Goal: Download file/media

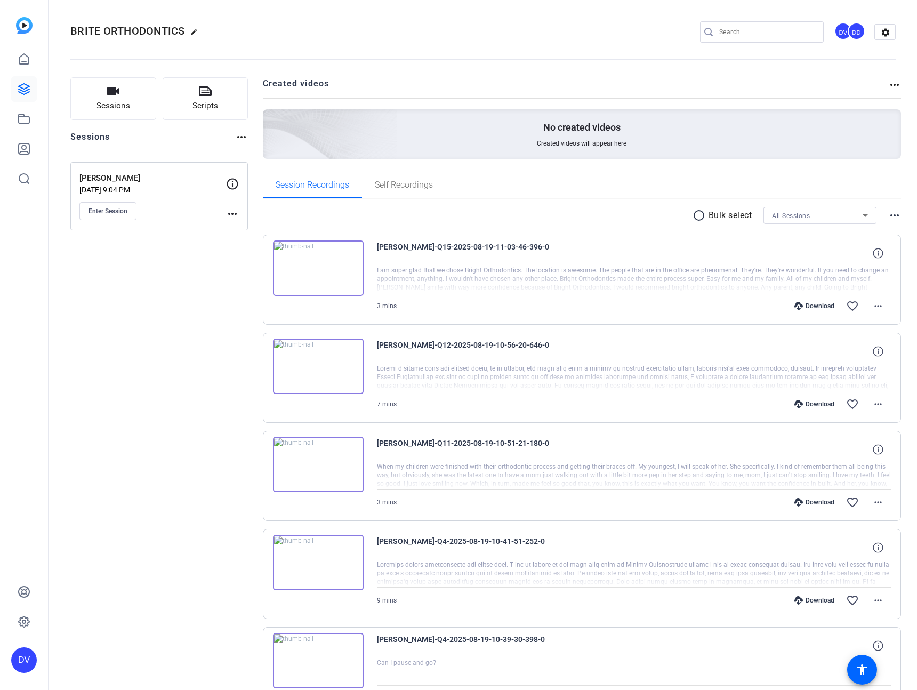
click at [150, 203] on div "Enter Session" at bounding box center [152, 211] width 147 height 18
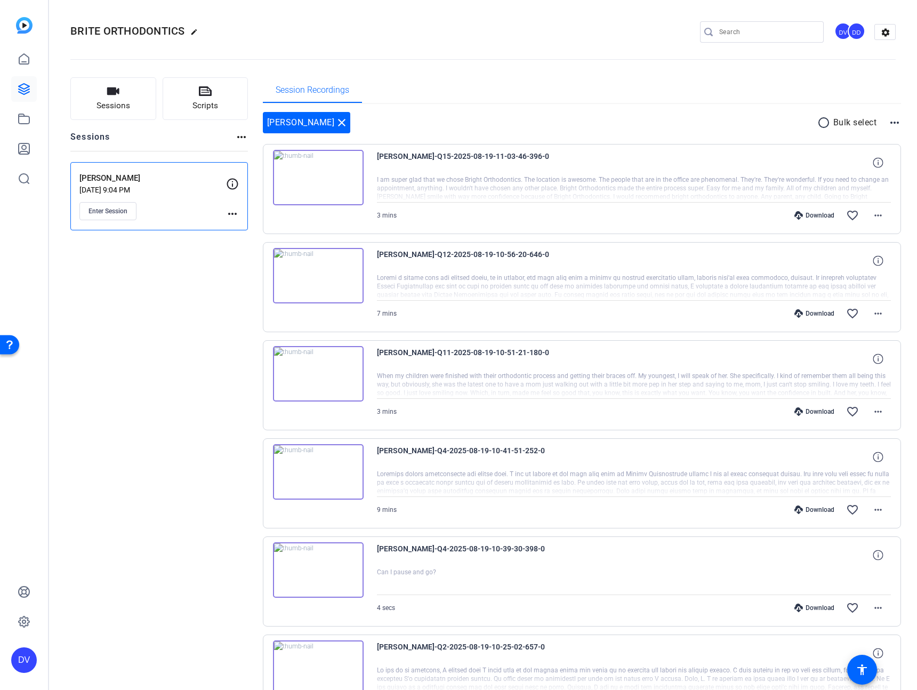
click at [819, 118] on mat-icon "radio_button_unchecked" at bounding box center [826, 122] width 16 height 13
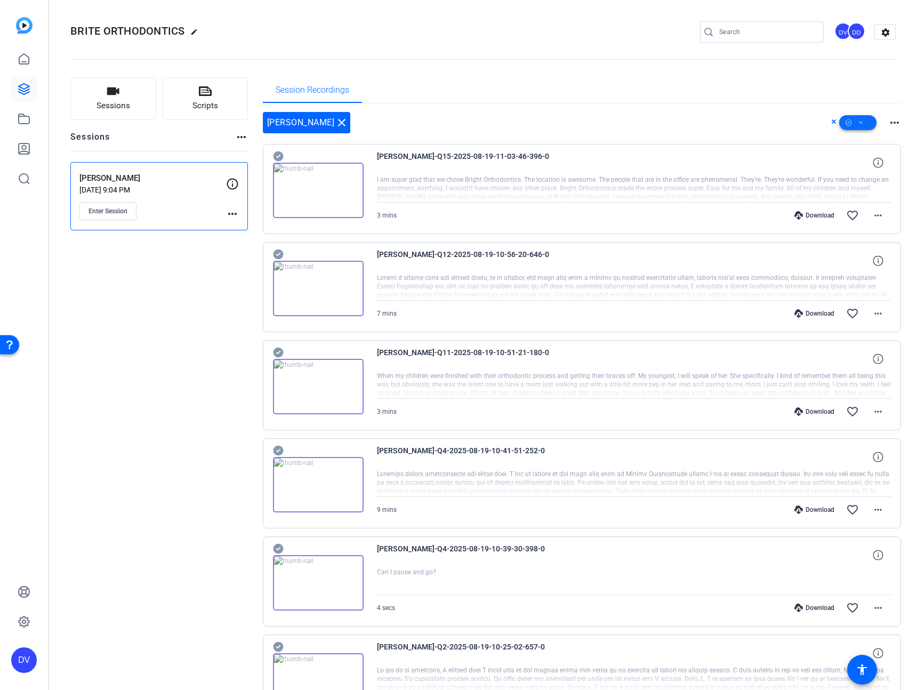
click at [847, 119] on span at bounding box center [857, 123] width 37 height 26
click at [846, 142] on span "Select All" at bounding box center [870, 139] width 57 height 13
click at [853, 166] on span "Download Original" at bounding box center [870, 166] width 57 height 13
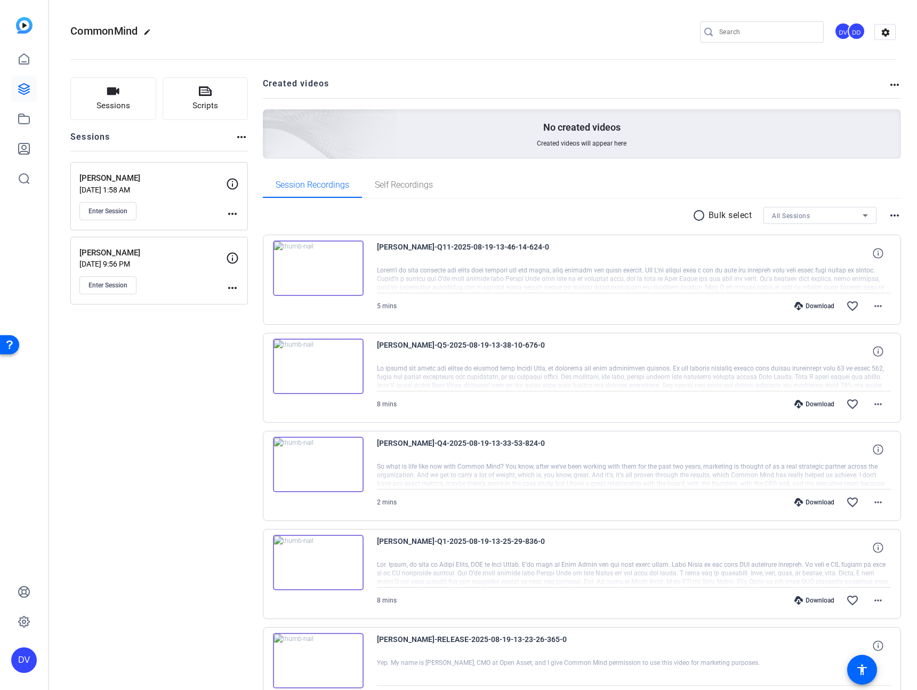
click at [150, 258] on p "Derek Ries" at bounding box center [152, 253] width 147 height 12
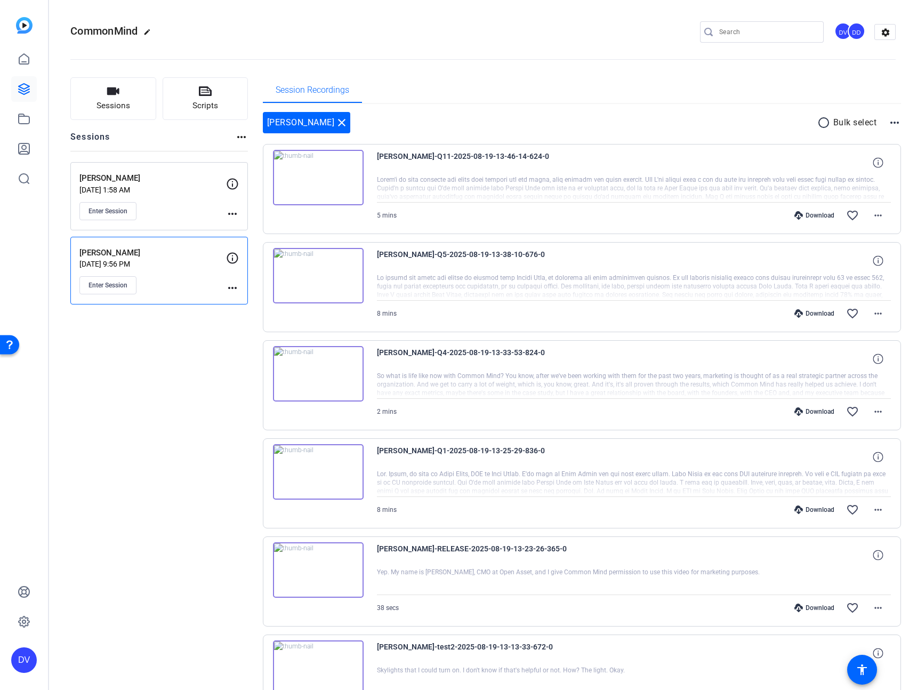
click at [818, 120] on mat-icon "radio_button_unchecked" at bounding box center [826, 122] width 16 height 13
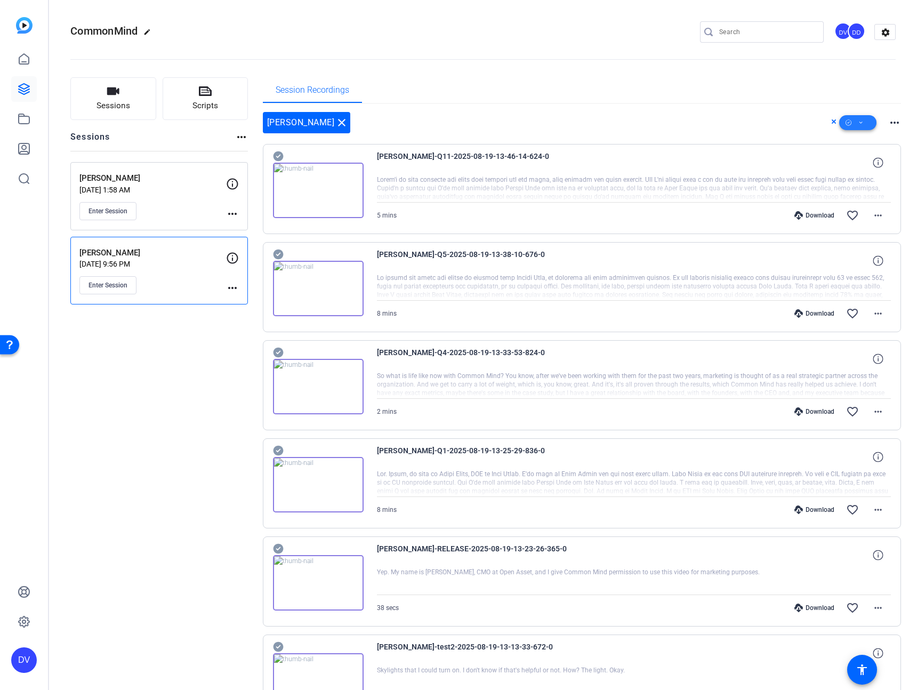
click at [859, 119] on icon at bounding box center [861, 122] width 5 height 13
click at [850, 140] on span "Select All" at bounding box center [870, 139] width 57 height 13
click at [848, 167] on span "Download Original" at bounding box center [870, 166] width 57 height 13
click at [552, 71] on openreel-divider-bar at bounding box center [483, 56] width 826 height 33
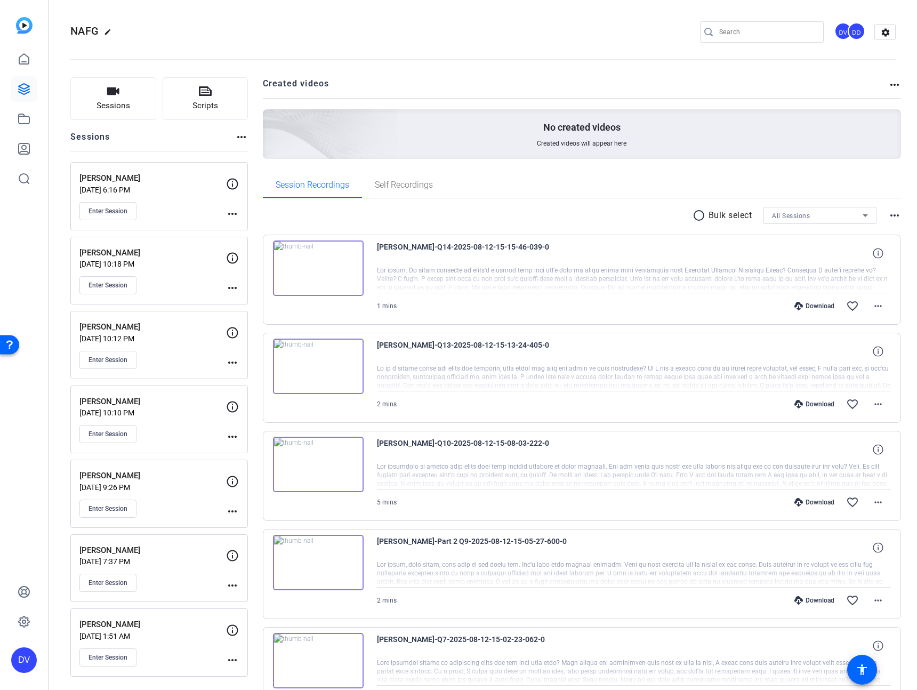
click at [159, 330] on p "[PERSON_NAME]" at bounding box center [152, 327] width 147 height 12
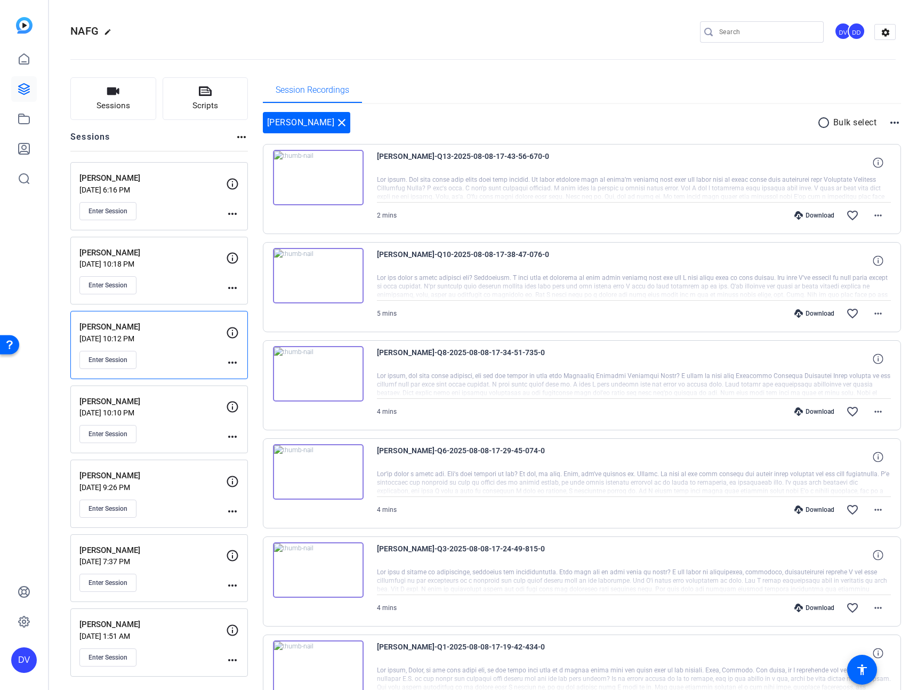
click at [818, 121] on mat-icon "radio_button_unchecked" at bounding box center [826, 122] width 16 height 13
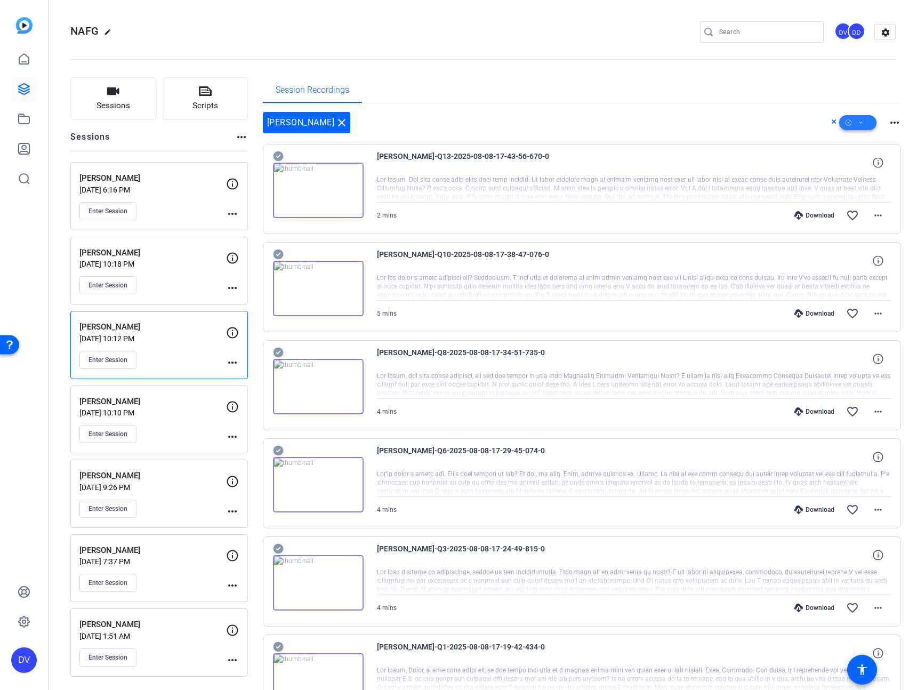
click at [846, 122] on icon at bounding box center [849, 122] width 6 height 6
click at [856, 141] on span "Select All" at bounding box center [870, 139] width 57 height 13
click at [549, 132] on div at bounding box center [458, 345] width 917 height 690
click at [839, 124] on span at bounding box center [857, 123] width 37 height 26
click at [867, 167] on span "Download Original" at bounding box center [870, 166] width 57 height 13
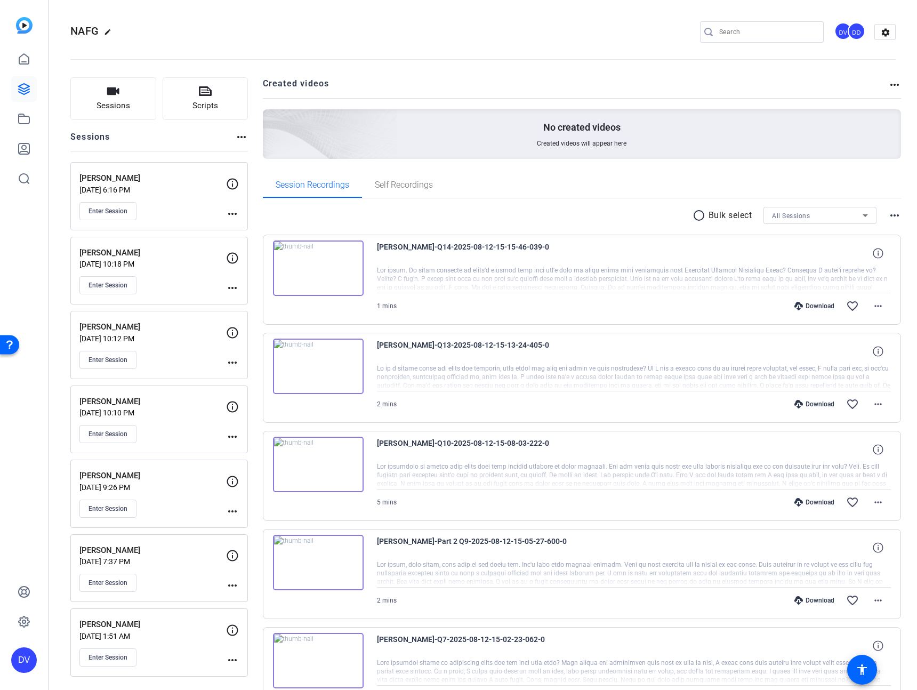
click at [138, 470] on p "[PERSON_NAME]" at bounding box center [152, 476] width 147 height 12
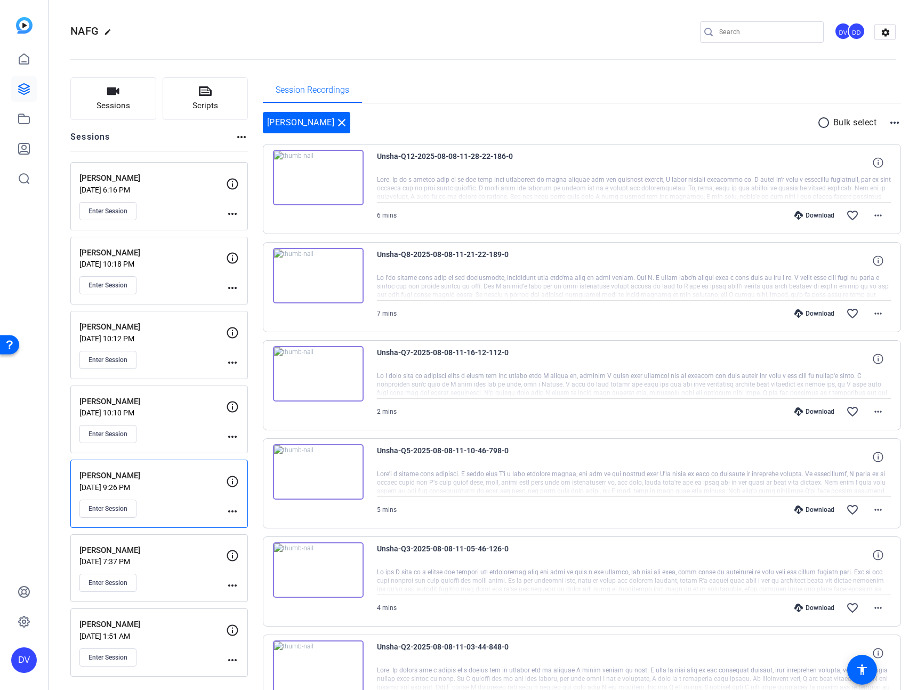
click at [820, 124] on mat-icon "radio_button_unchecked" at bounding box center [826, 122] width 16 height 13
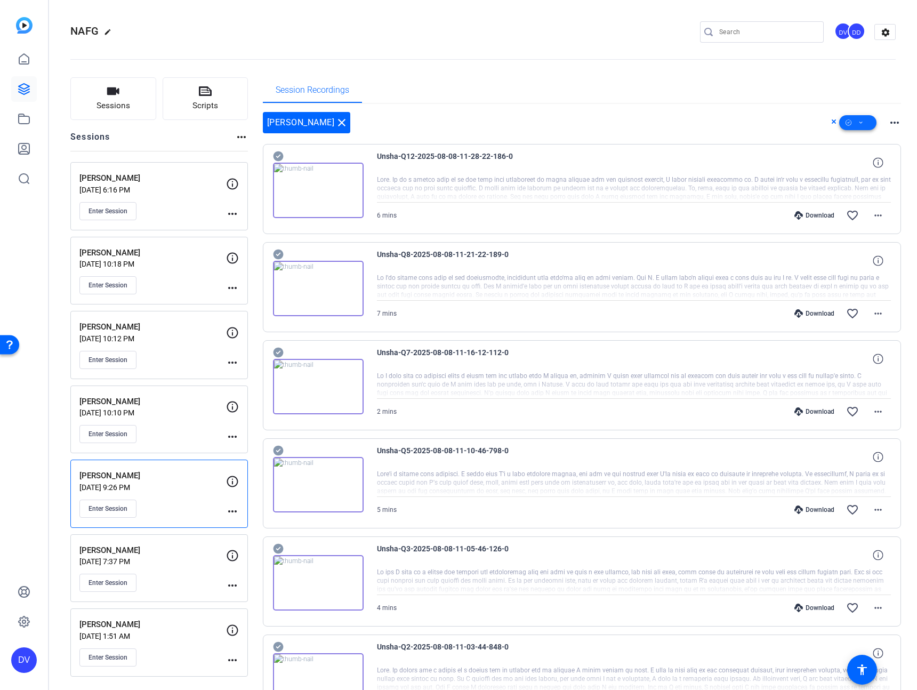
click at [851, 122] on span at bounding box center [857, 123] width 37 height 26
click at [853, 134] on span "Select All" at bounding box center [870, 139] width 57 height 13
click at [715, 110] on div at bounding box center [458, 345] width 917 height 690
click at [852, 116] on span at bounding box center [857, 123] width 37 height 26
click at [877, 165] on span "Download Original" at bounding box center [870, 166] width 57 height 13
